Goal: Task Accomplishment & Management: Manage account settings

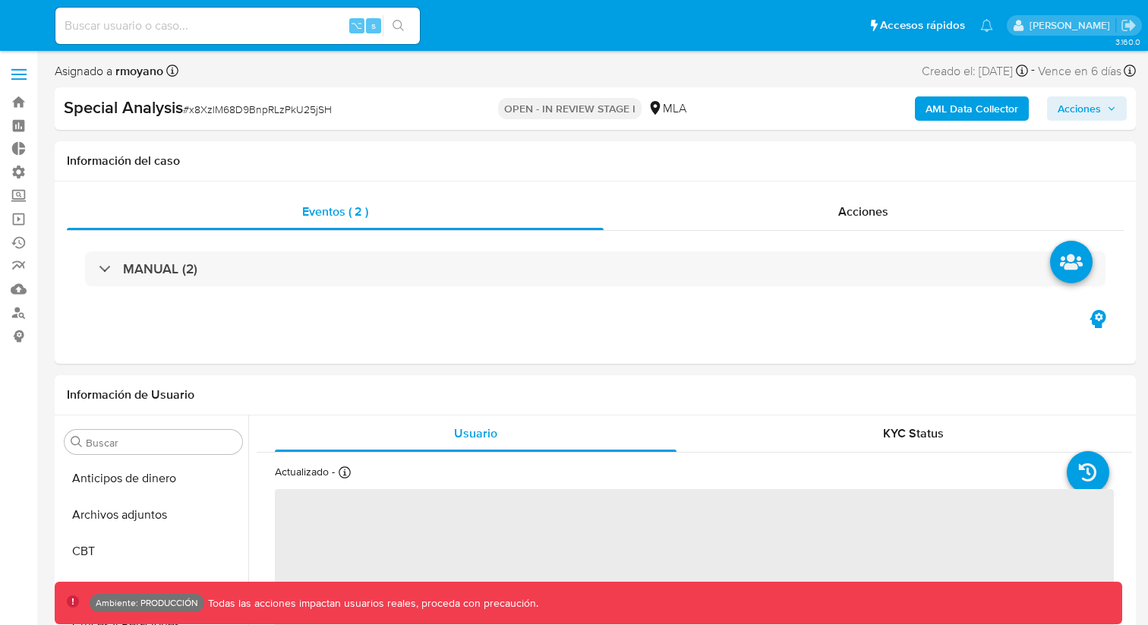
select select "10"
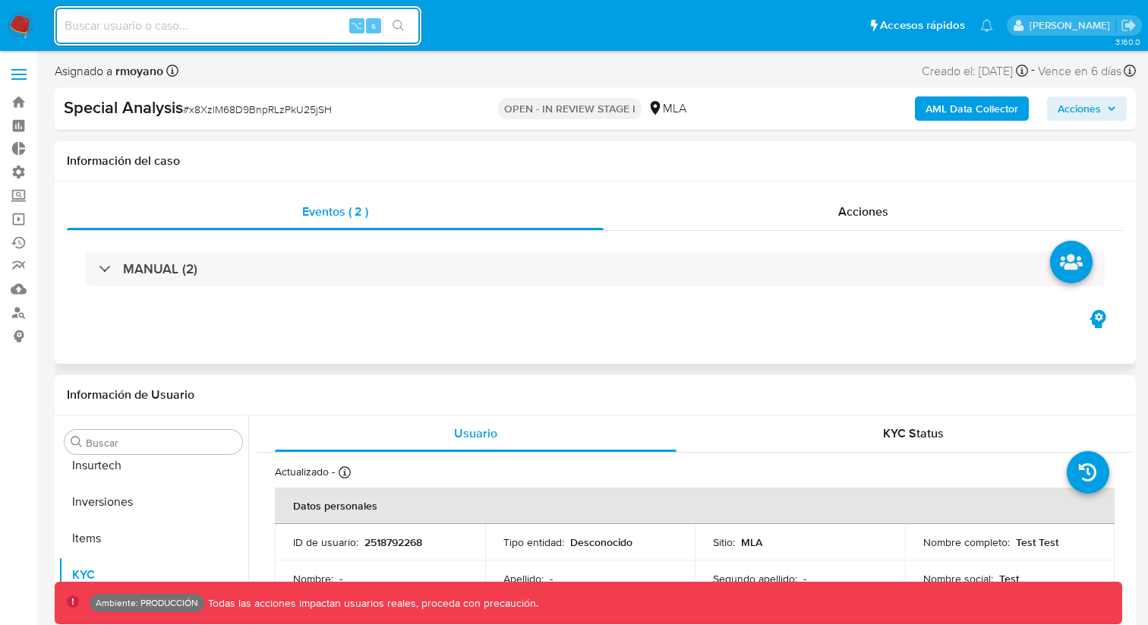
scroll to position [714, 0]
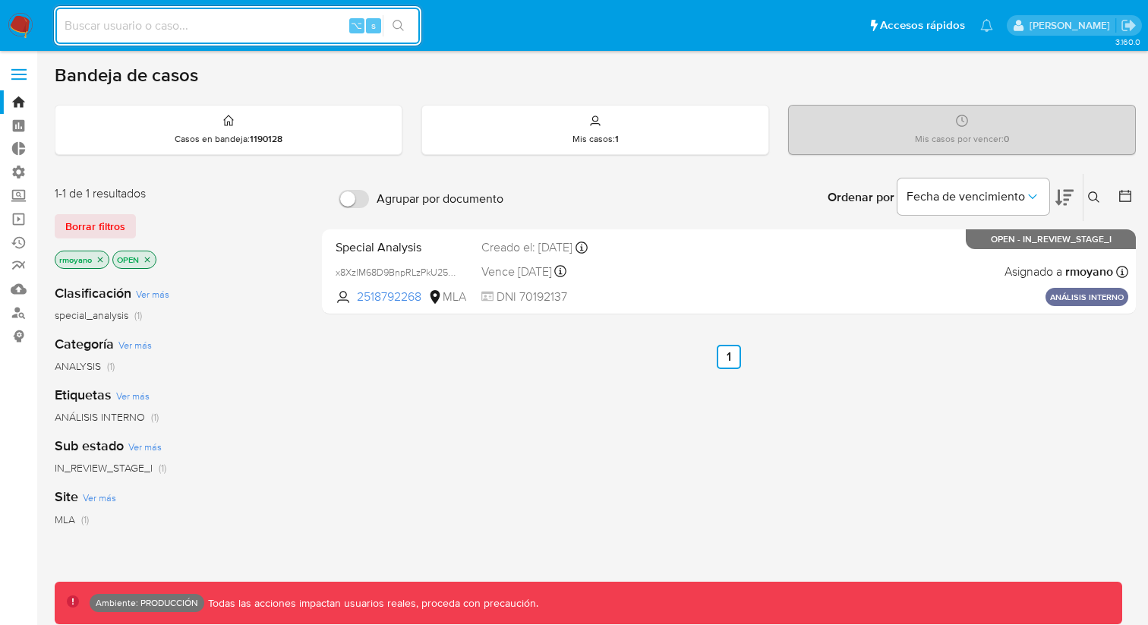
click at [734, 175] on div "Ordenar por Fecha de vencimiento No es posible ordenar los resultados mientras …" at bounding box center [823, 197] width 625 height 47
click at [740, 74] on div "Bandeja de casos" at bounding box center [595, 75] width 1081 height 23
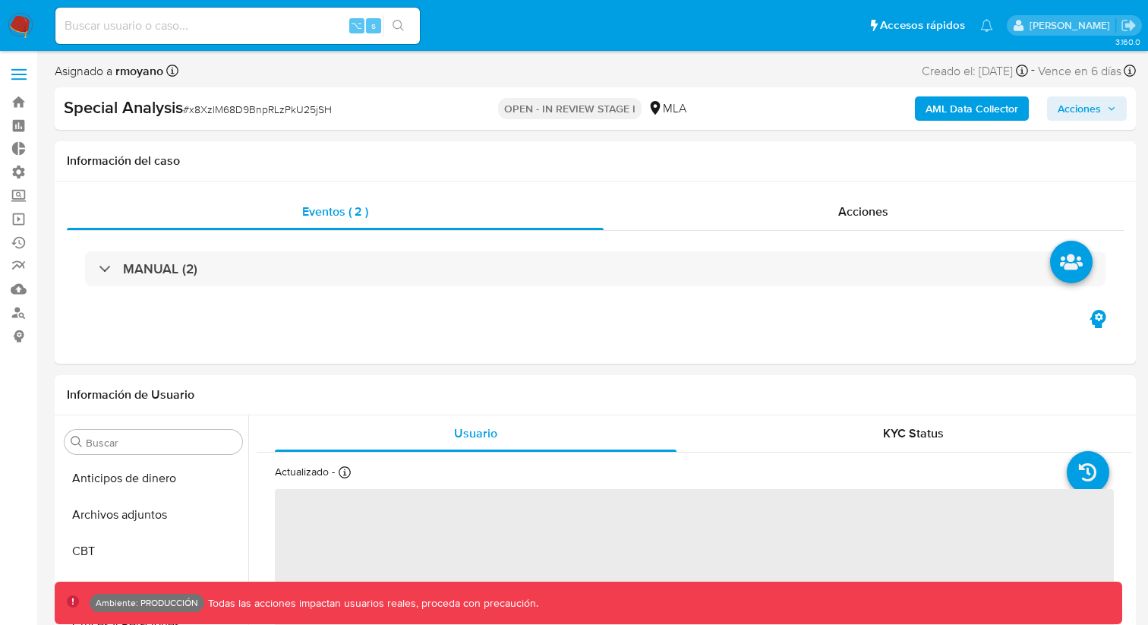
select select "10"
